Goal: Information Seeking & Learning: Find contact information

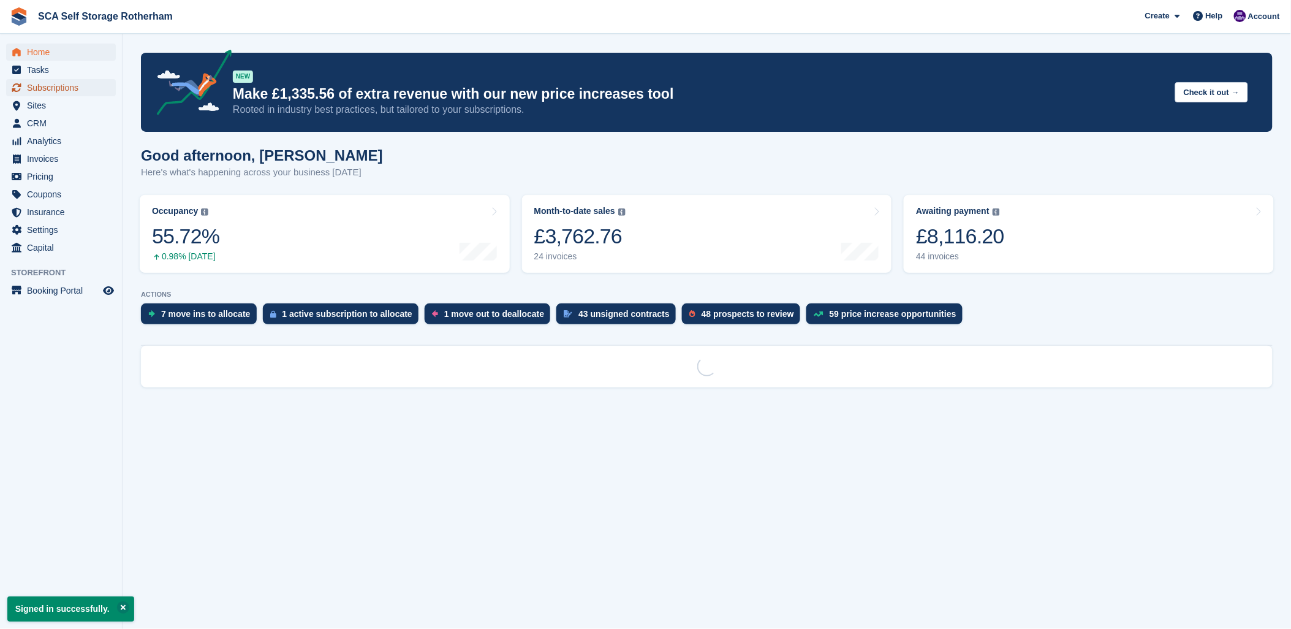
click at [72, 89] on span "Subscriptions" at bounding box center [64, 87] width 74 height 17
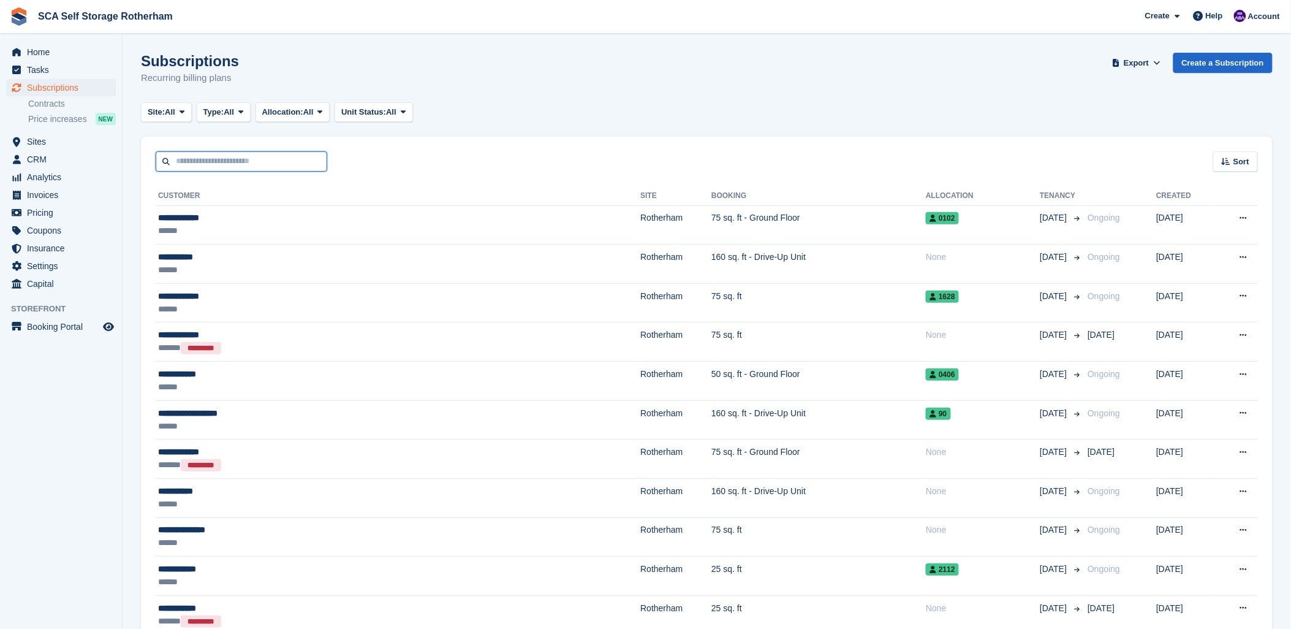
click at [216, 154] on input "text" at bounding box center [242, 161] width 172 height 20
type input "****"
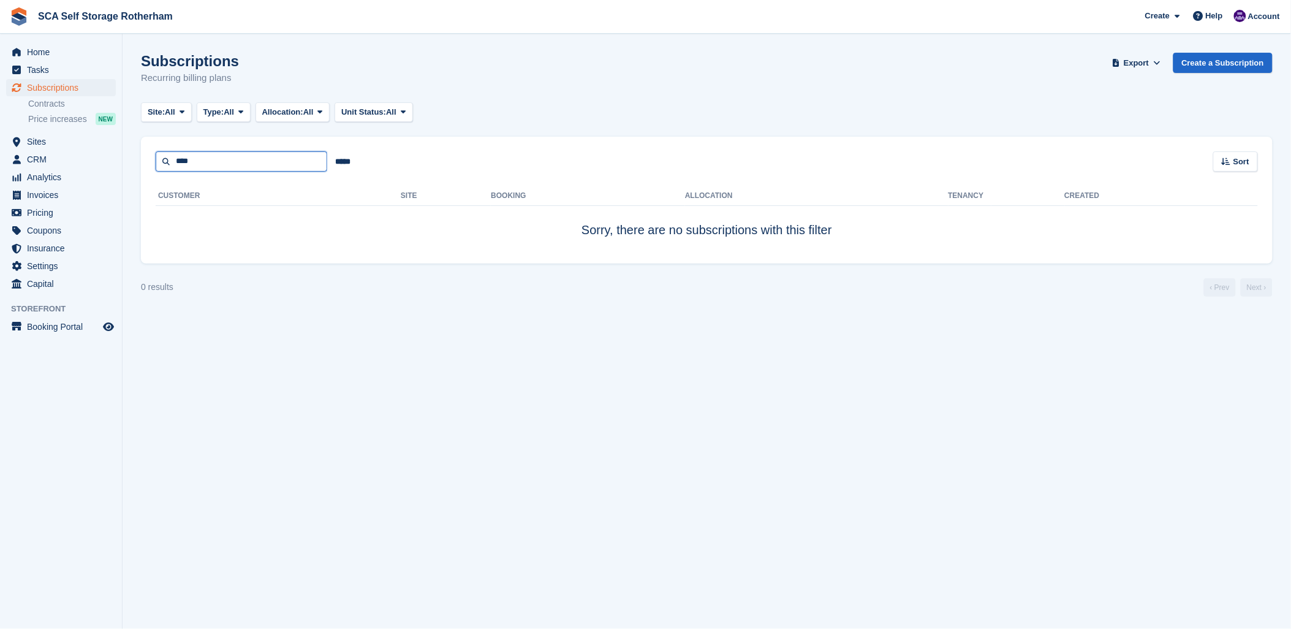
click at [273, 153] on input "****" at bounding box center [242, 161] width 172 height 20
type input "*"
type input "*****"
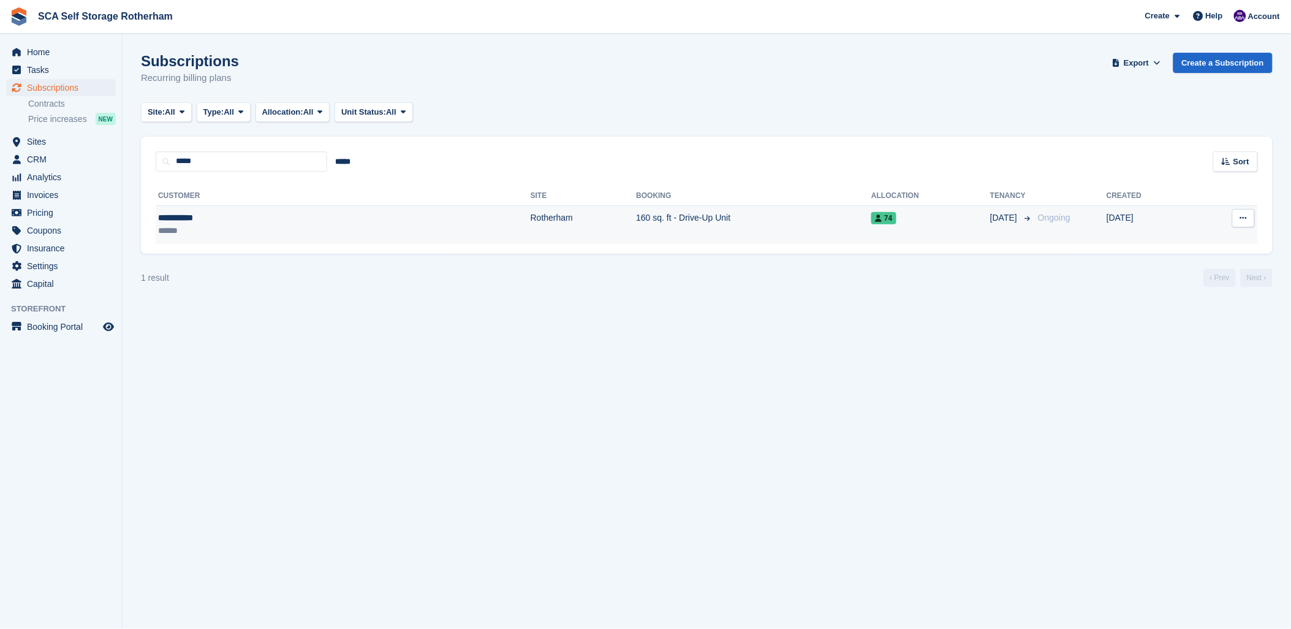
click at [531, 231] on td "Rotherham" at bounding box center [584, 224] width 106 height 39
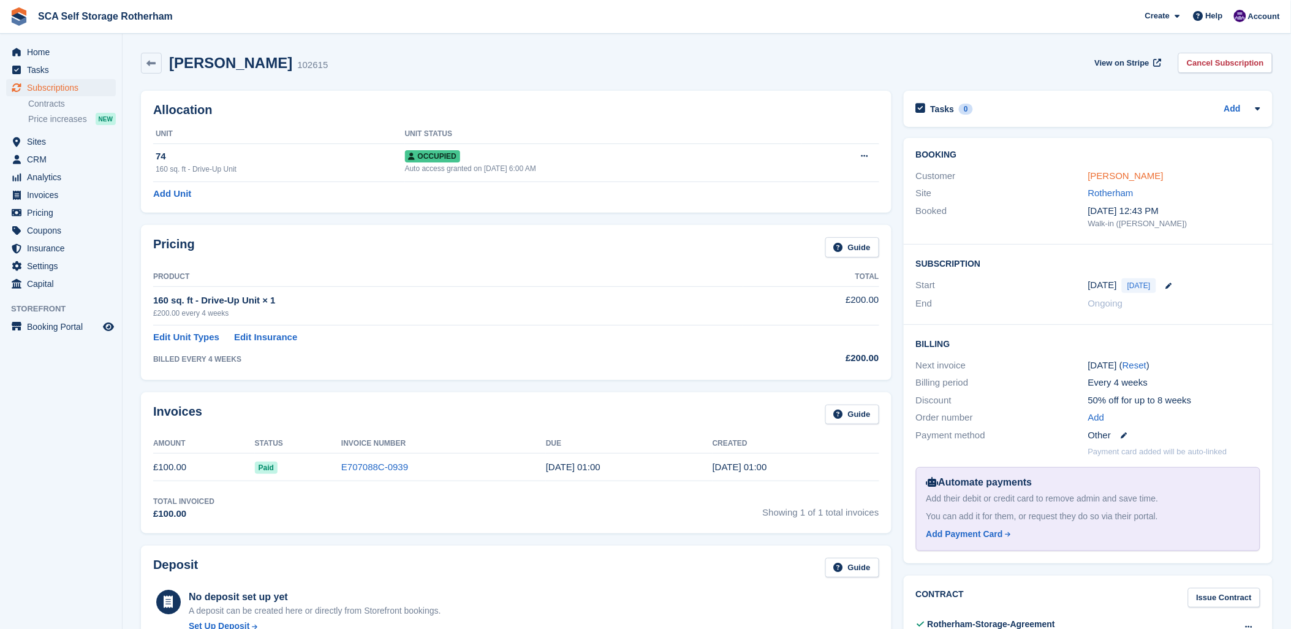
click at [1113, 173] on link "Terry Mills" at bounding box center [1125, 175] width 75 height 10
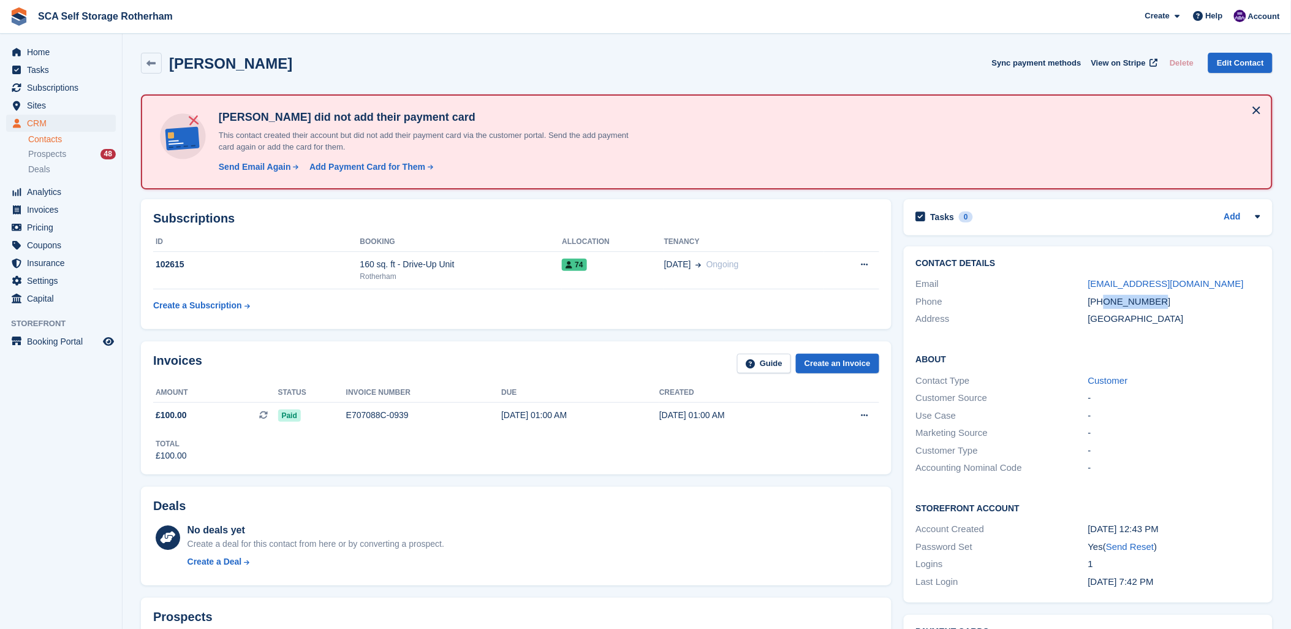
drag, startPoint x: 1159, startPoint y: 302, endPoint x: 1107, endPoint y: 298, distance: 52.8
click at [1107, 298] on div "+447500795929" at bounding box center [1174, 302] width 172 height 14
copy div "7500795929"
drag, startPoint x: 1190, startPoint y: 308, endPoint x: 1158, endPoint y: 307, distance: 31.3
click at [1183, 310] on div "Address United Kingdom" at bounding box center [1088, 319] width 344 height 18
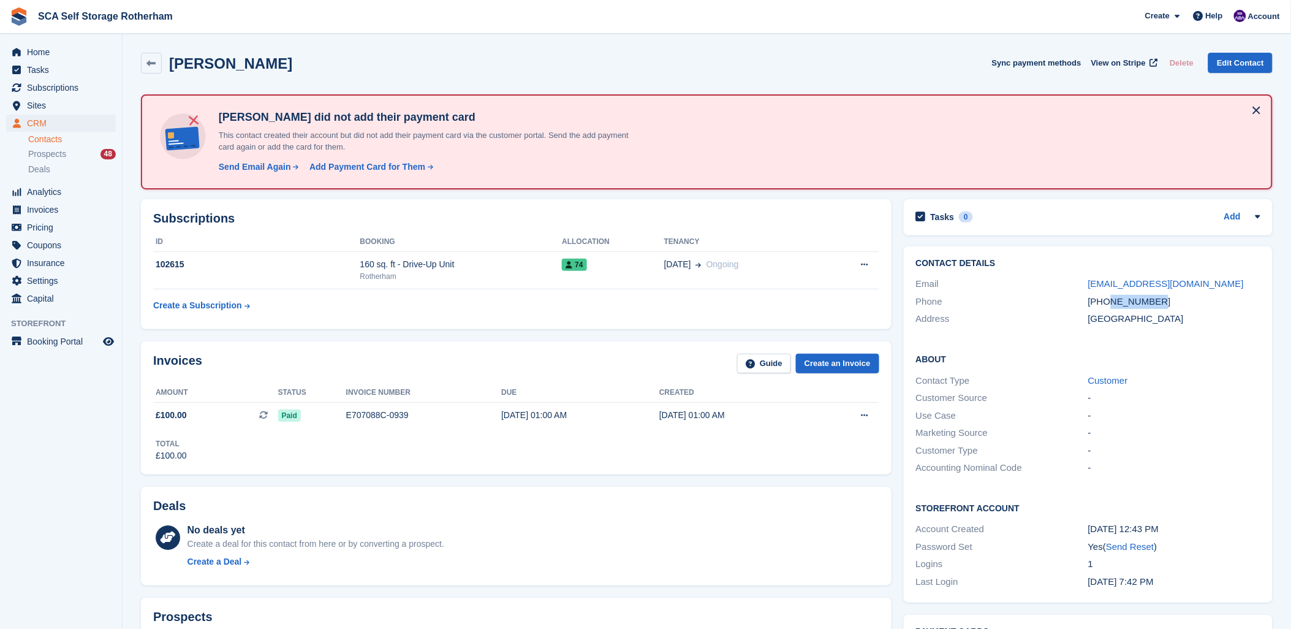
drag, startPoint x: 1158, startPoint y: 302, endPoint x: 1108, endPoint y: 305, distance: 50.4
click at [1108, 305] on div "+447500795929" at bounding box center [1174, 302] width 172 height 14
click at [1291, 1] on span "SCA Self Storage Rotherham Create Subscription Invoice Contact Deal Discount Pa…" at bounding box center [645, 16] width 1291 height 33
click at [1277, 7] on div "Account" at bounding box center [1258, 16] width 55 height 21
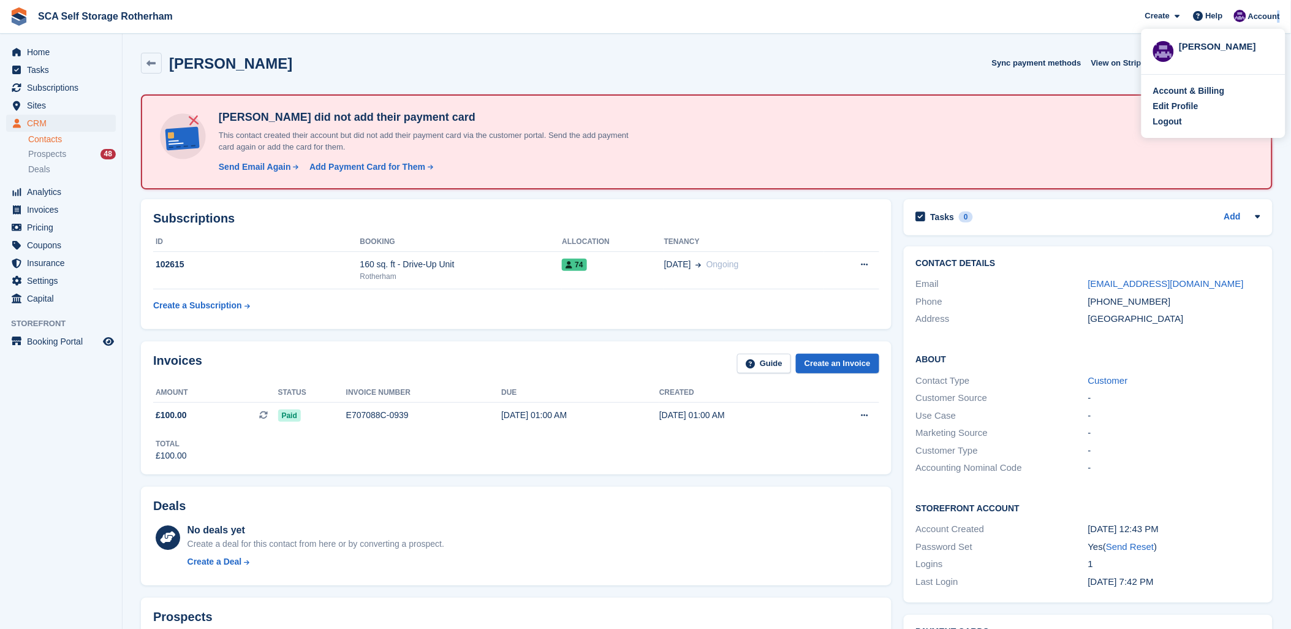
drag, startPoint x: 1277, startPoint y: 7, endPoint x: 1174, endPoint y: 124, distance: 155.8
click at [1174, 124] on div "Logout" at bounding box center [1167, 121] width 29 height 13
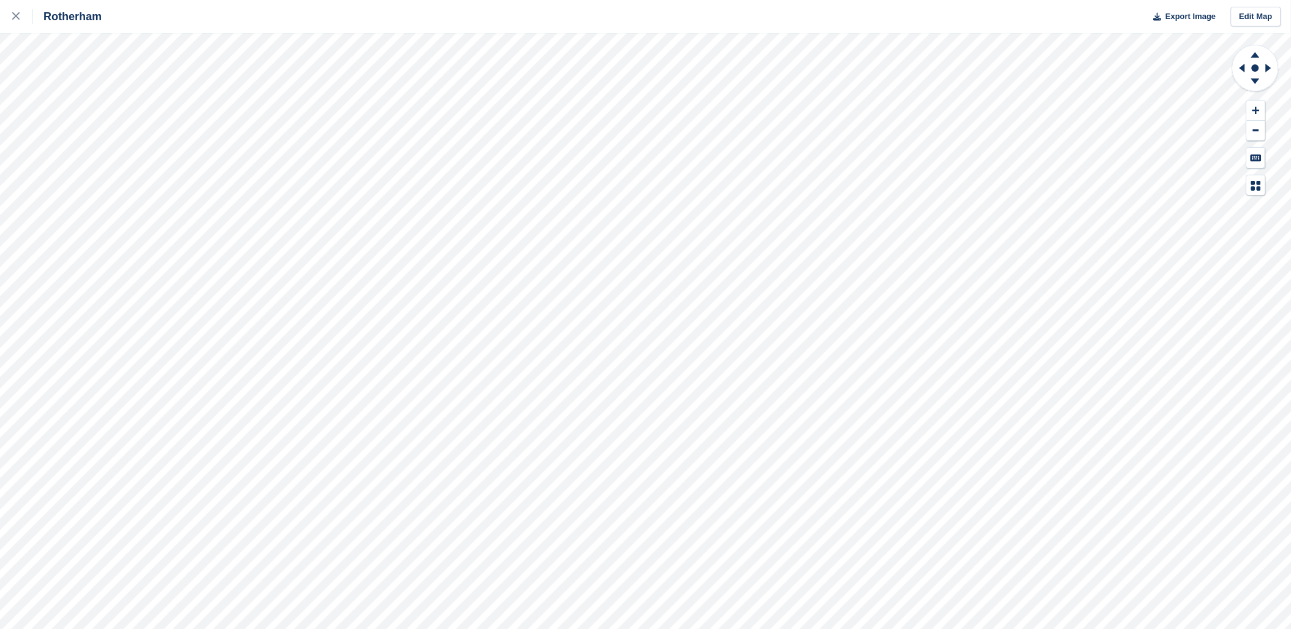
drag, startPoint x: 1250, startPoint y: 76, endPoint x: 1235, endPoint y: 85, distance: 17.6
click at [1242, 80] on icon at bounding box center [1256, 68] width 48 height 49
drag, startPoint x: 1272, startPoint y: 69, endPoint x: 1238, endPoint y: 93, distance: 41.0
click at [1238, 93] on icon at bounding box center [1256, 68] width 48 height 49
click at [1261, 78] on icon at bounding box center [1256, 82] width 32 height 15
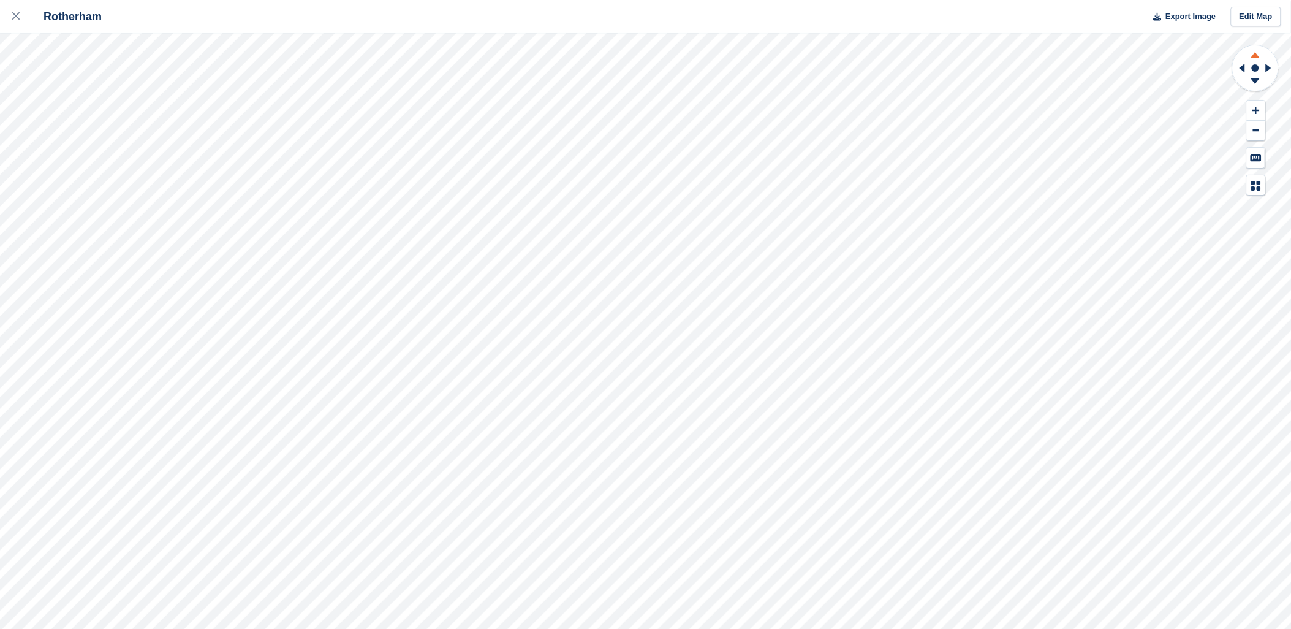
click at [1261, 55] on icon at bounding box center [1256, 52] width 32 height 15
click at [1254, 82] on icon at bounding box center [1255, 81] width 9 height 6
click at [1256, 54] on icon at bounding box center [1255, 55] width 9 height 6
drag, startPoint x: 1272, startPoint y: 69, endPoint x: 1241, endPoint y: 99, distance: 43.3
click at [1269, 69] on g at bounding box center [1270, 68] width 15 height 32
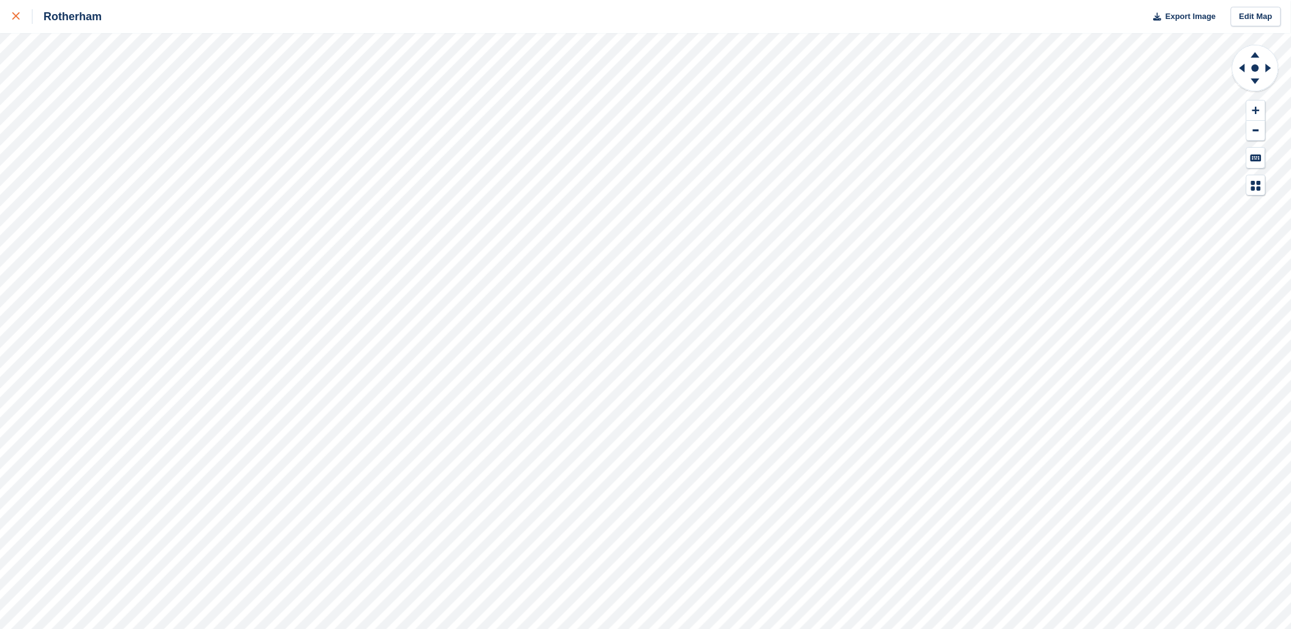
click at [11, 22] on link at bounding box center [16, 16] width 32 height 33
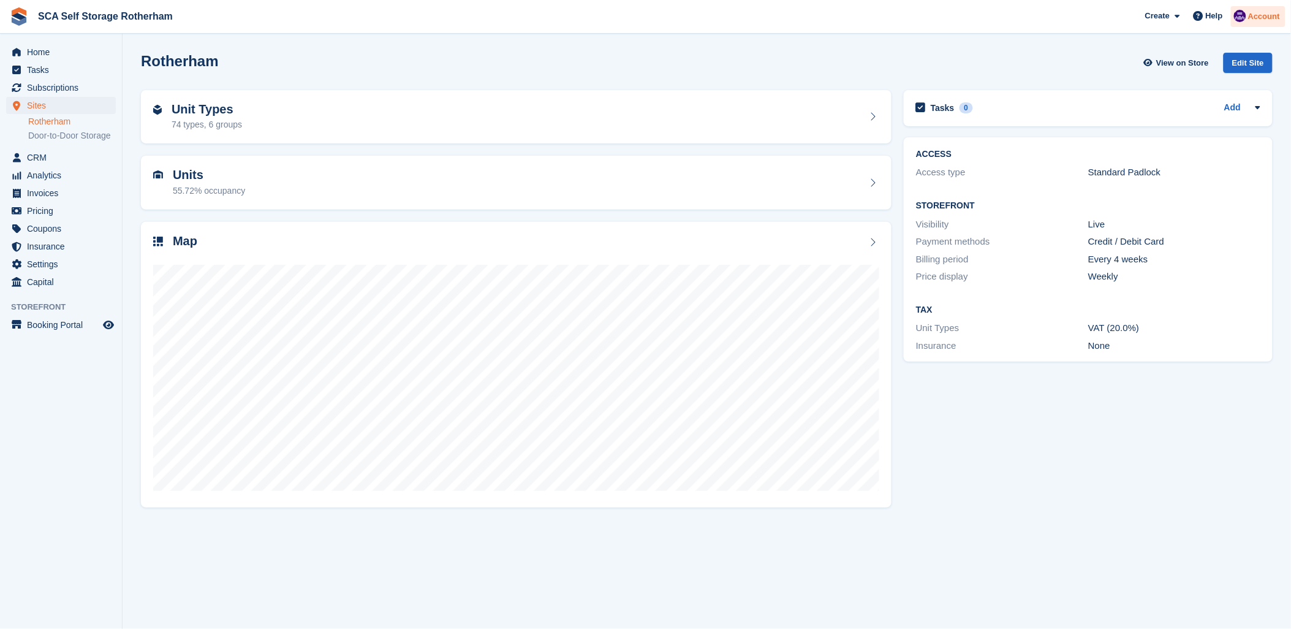
click at [1275, 18] on span "Account" at bounding box center [1264, 16] width 32 height 12
click at [1160, 124] on div "Logout" at bounding box center [1167, 121] width 29 height 13
